Goal: Find specific page/section: Find specific page/section

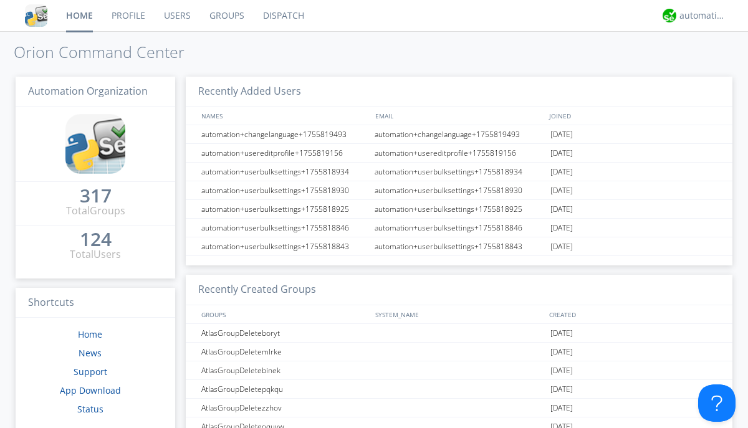
click at [282, 16] on link "Dispatch" at bounding box center [284, 15] width 60 height 31
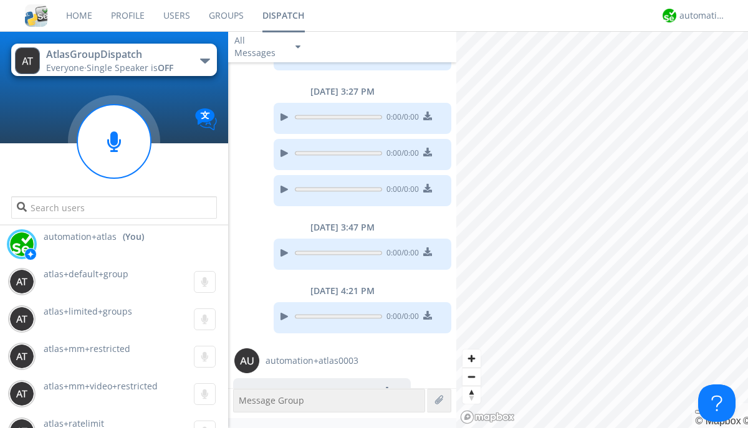
scroll to position [869, 0]
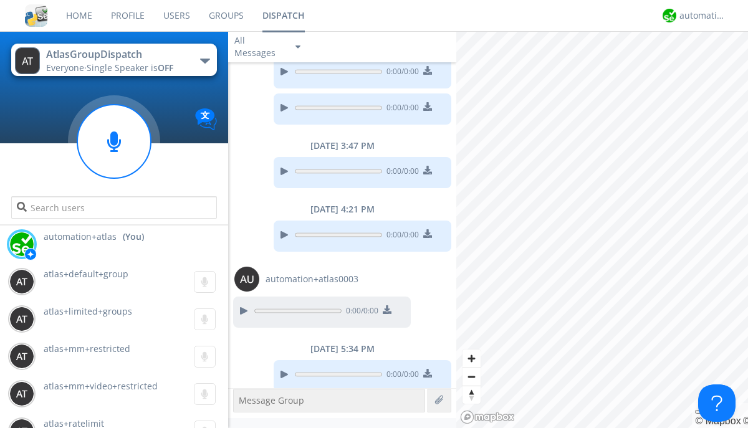
click at [205, 60] on div "button" at bounding box center [205, 61] width 10 height 5
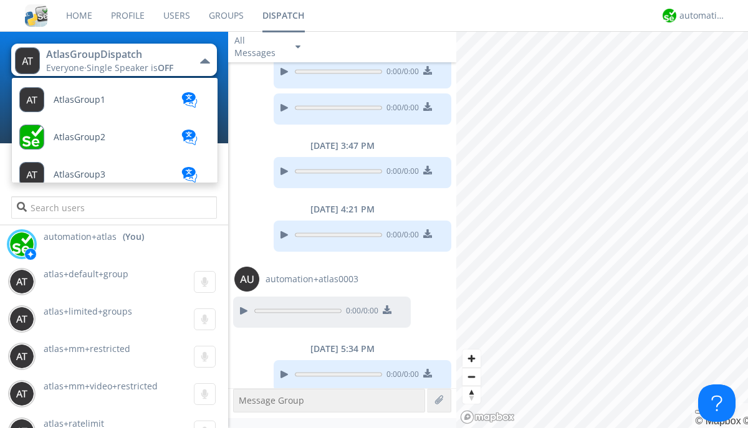
click at [69, 105] on span "[PERSON_NAME]" at bounding box center [80, 99] width 52 height 9
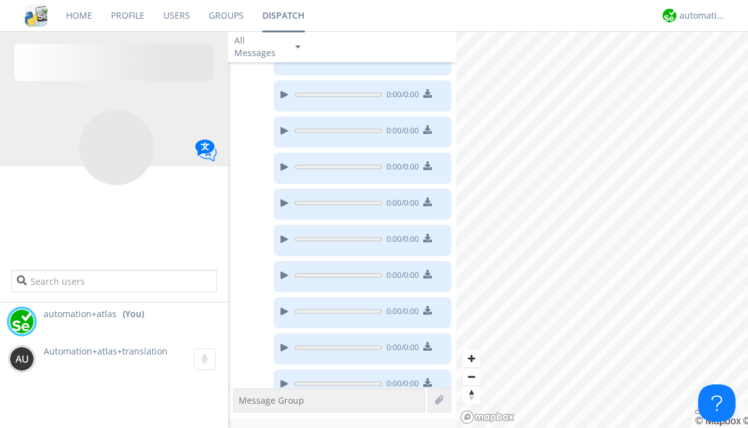
scroll to position [456, 0]
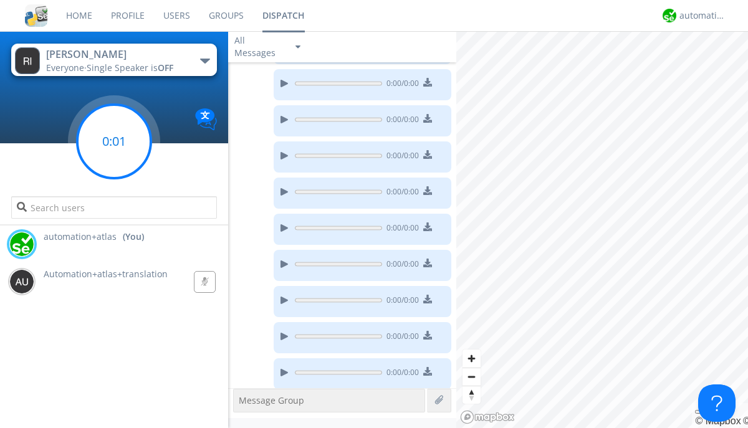
click at [114, 142] on g at bounding box center [114, 142] width 74 height 74
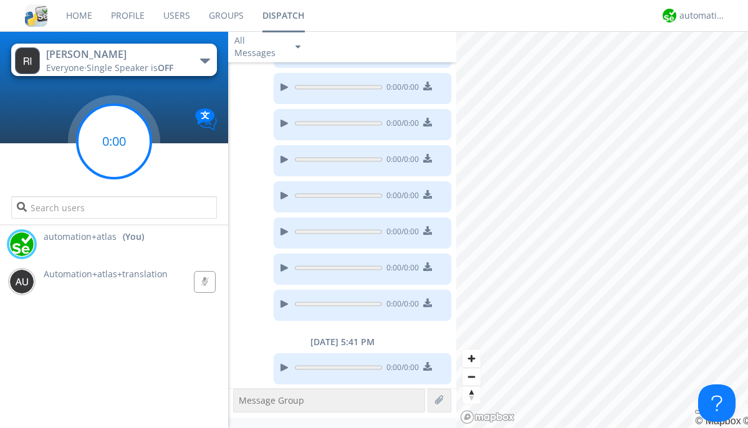
scroll to position [590, 0]
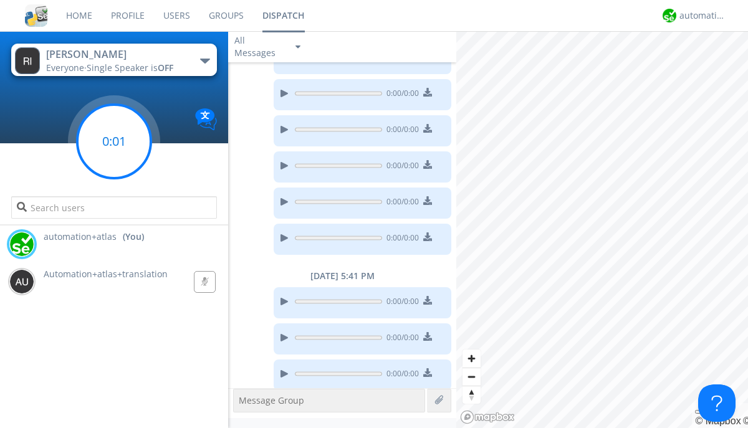
click at [114, 142] on g at bounding box center [114, 142] width 74 height 74
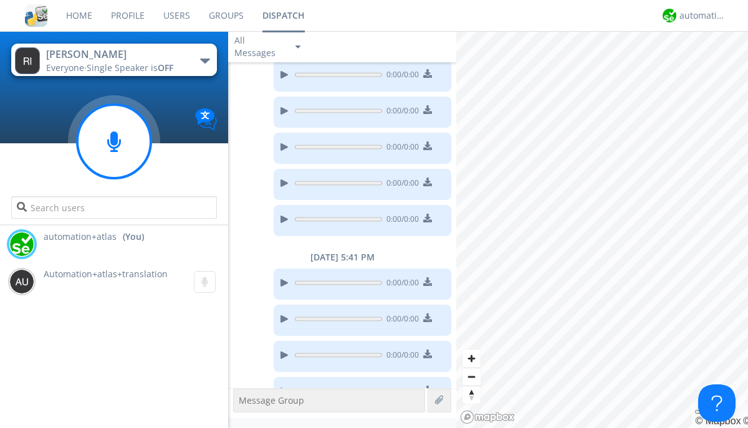
scroll to position [627, 0]
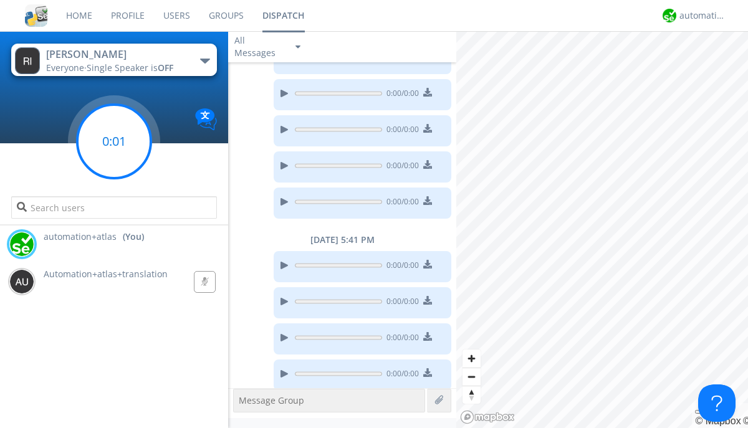
click at [114, 142] on g at bounding box center [114, 142] width 74 height 74
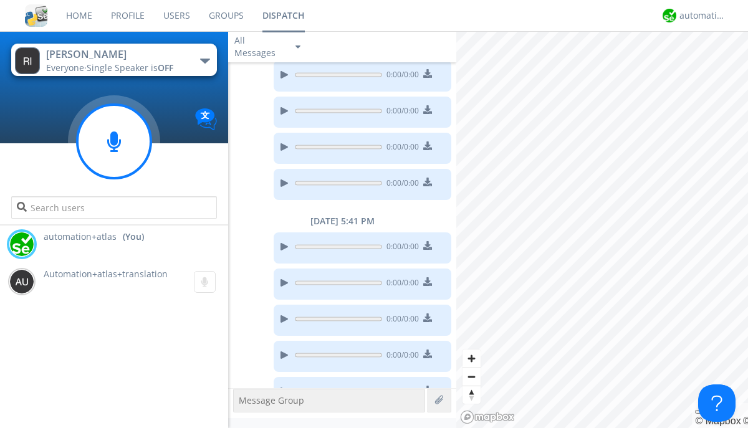
scroll to position [662, 0]
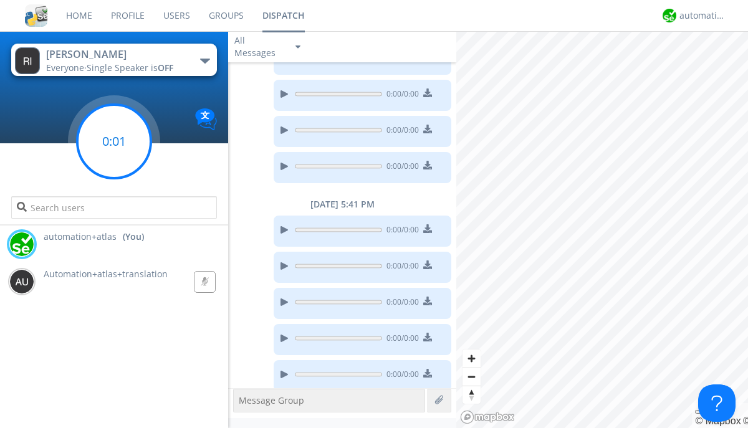
click at [114, 142] on g at bounding box center [114, 142] width 74 height 74
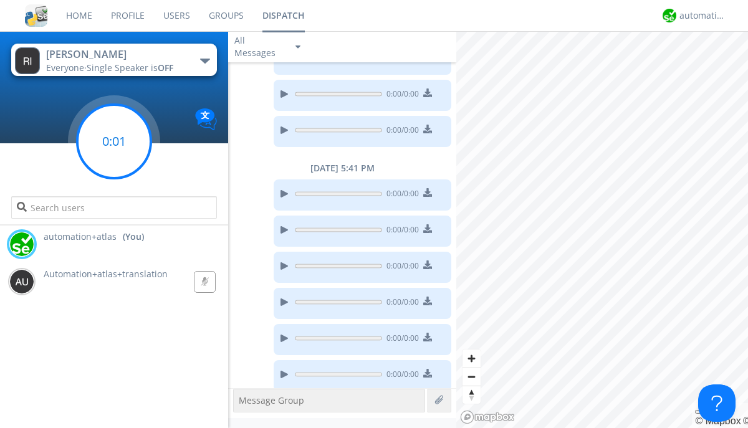
click at [114, 142] on g at bounding box center [114, 142] width 74 height 74
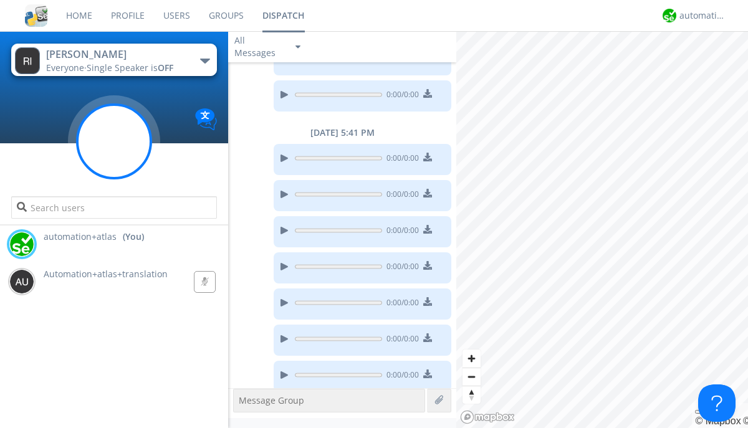
scroll to position [734, 0]
click at [114, 142] on g at bounding box center [114, 142] width 74 height 74
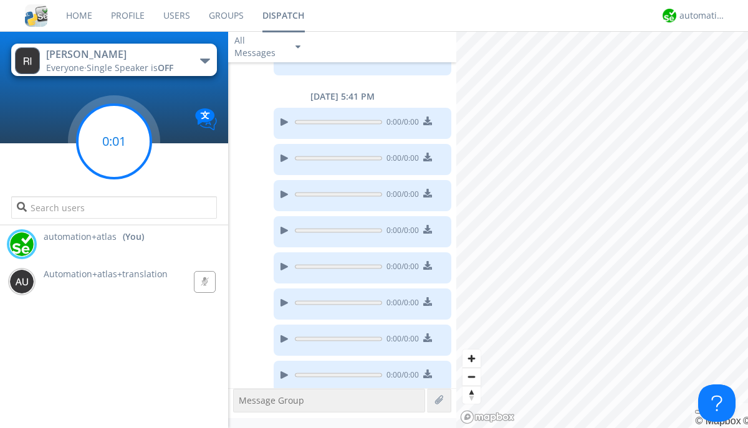
click at [114, 142] on g at bounding box center [114, 142] width 74 height 74
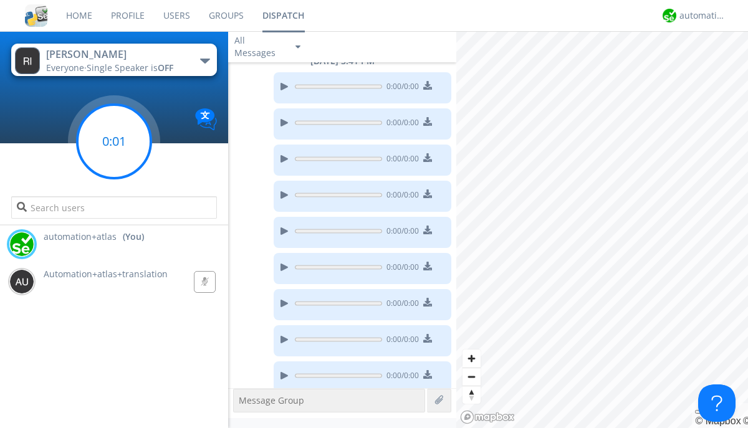
click at [114, 142] on g at bounding box center [114, 142] width 74 height 74
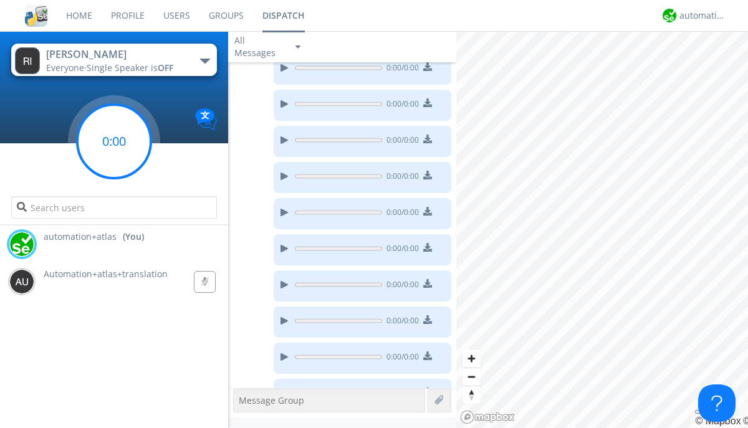
scroll to position [842, 0]
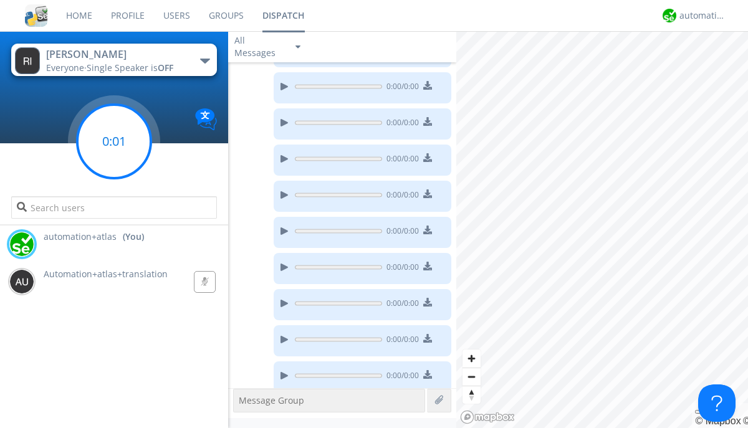
click at [114, 142] on g at bounding box center [114, 142] width 74 height 74
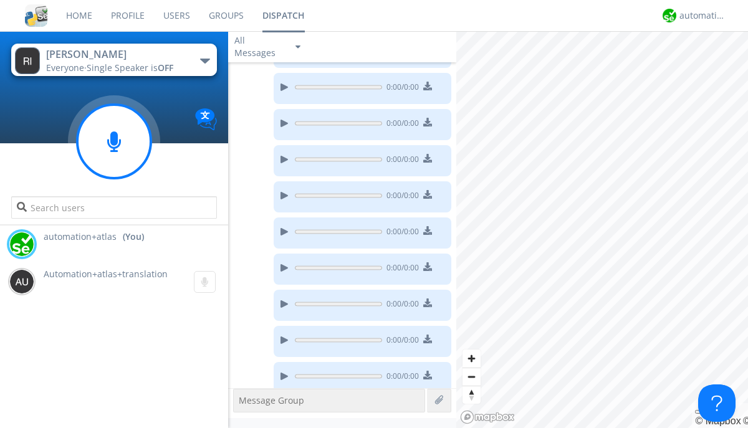
scroll to position [949, 0]
click at [114, 142] on g at bounding box center [114, 142] width 74 height 74
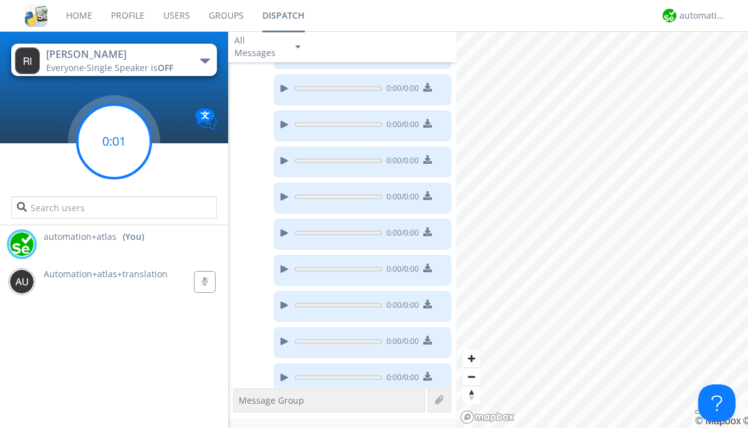
click at [114, 142] on g at bounding box center [114, 142] width 74 height 74
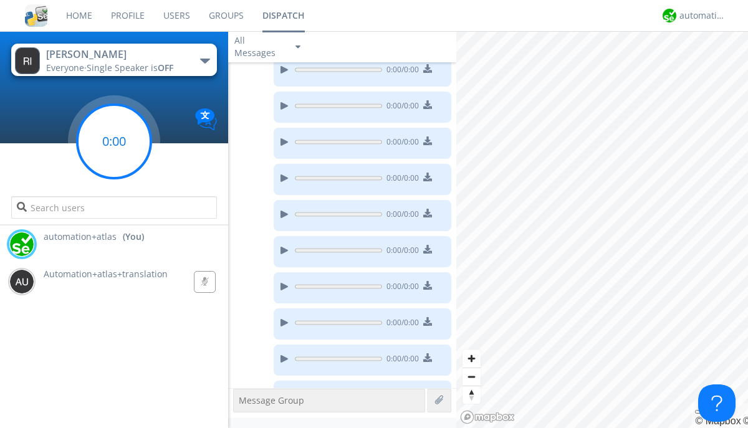
scroll to position [1092, 0]
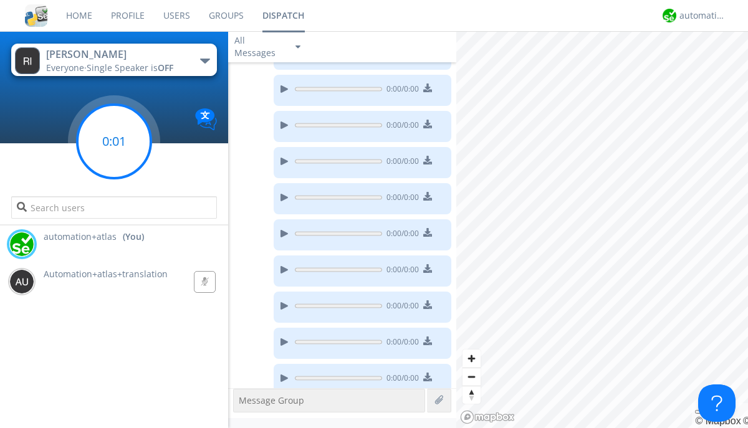
click at [114, 142] on g at bounding box center [114, 142] width 74 height 74
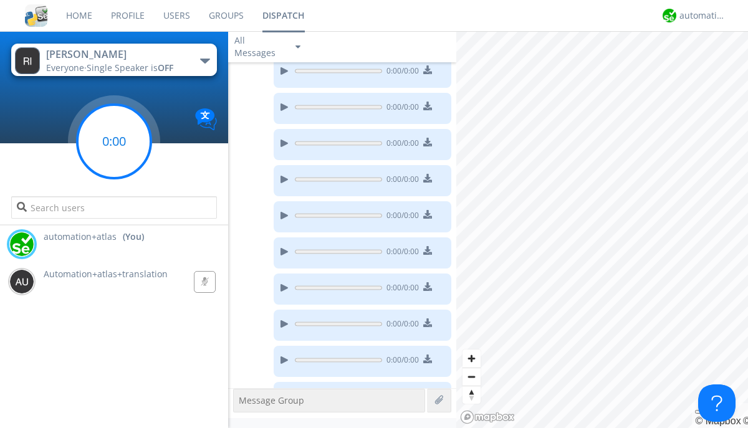
scroll to position [1129, 0]
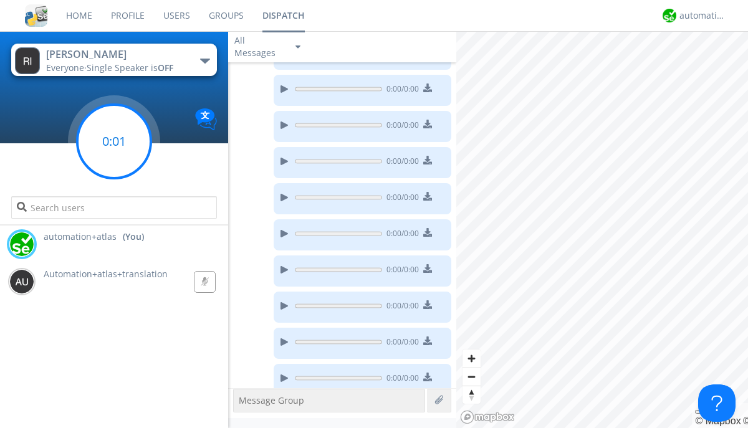
click at [114, 142] on g at bounding box center [114, 142] width 74 height 74
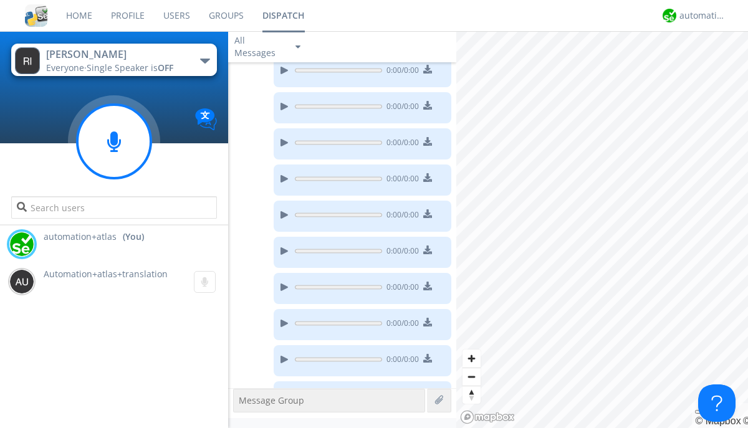
scroll to position [1164, 0]
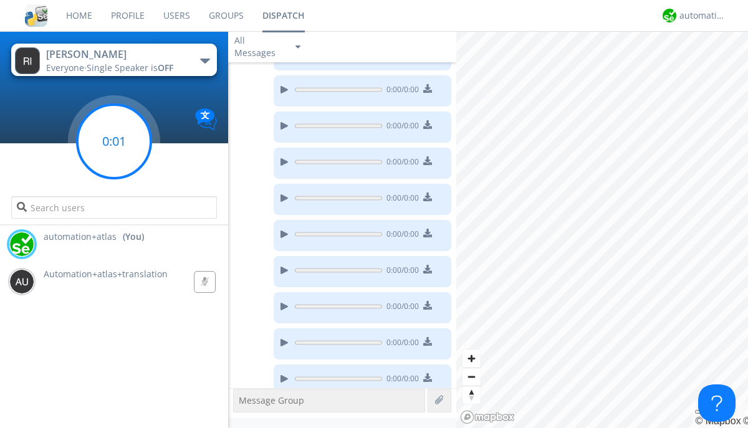
click at [114, 142] on g at bounding box center [114, 142] width 74 height 74
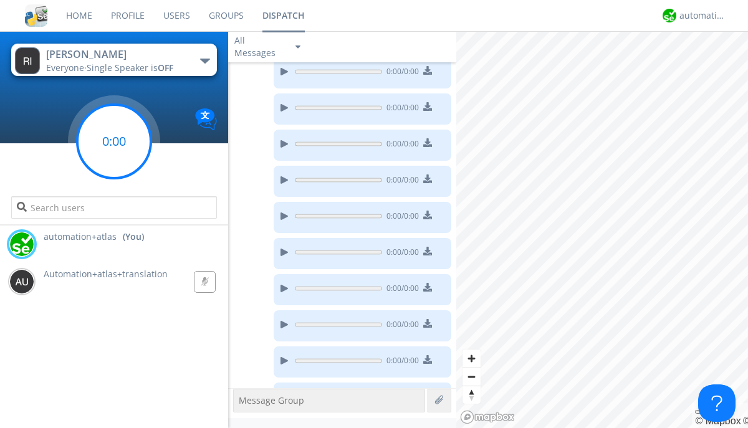
scroll to position [1272, 0]
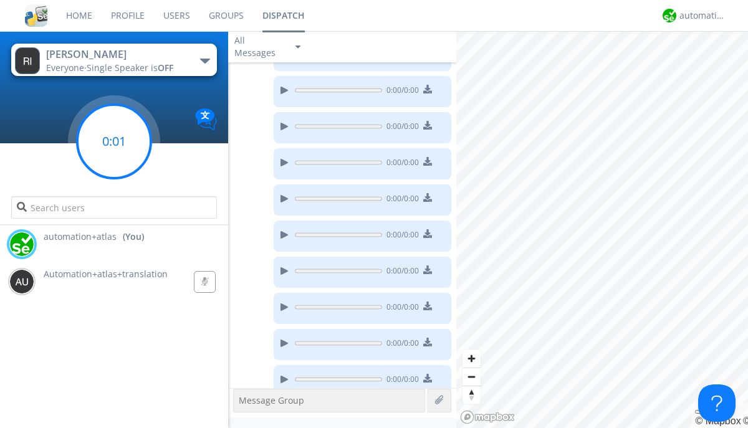
click at [114, 142] on g at bounding box center [114, 142] width 74 height 74
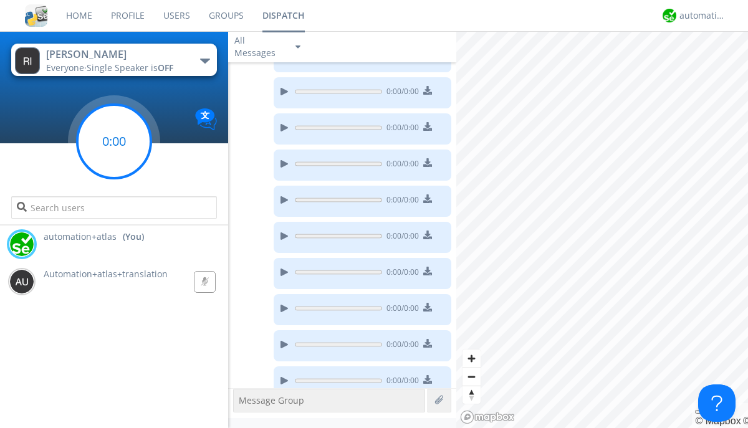
scroll to position [1379, 0]
click at [114, 142] on g at bounding box center [114, 142] width 74 height 74
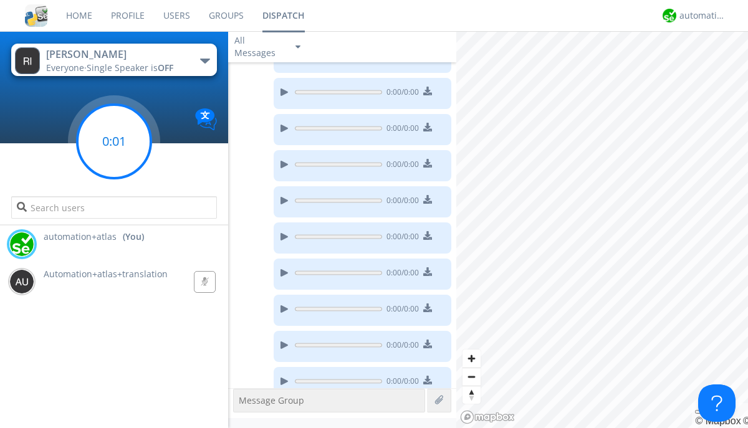
click at [114, 142] on g at bounding box center [114, 142] width 74 height 74
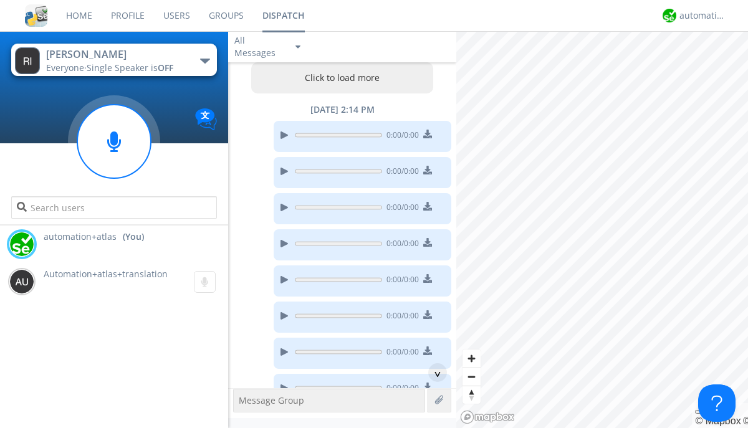
click at [339, 78] on button "Click to load more" at bounding box center [342, 77] width 183 height 31
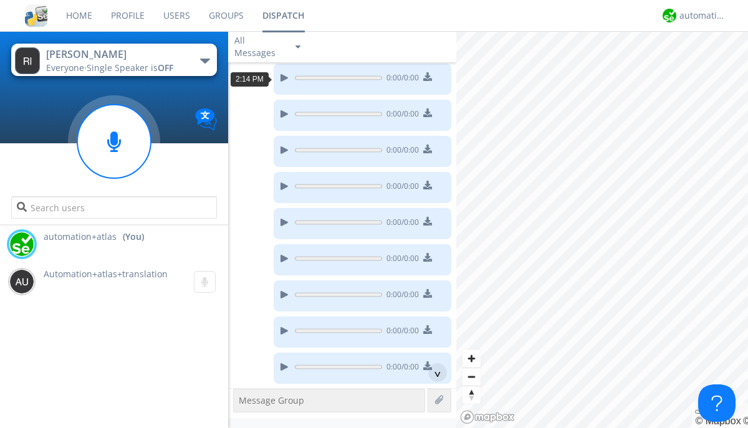
scroll to position [808, 0]
